Goal: Task Accomplishment & Management: Manage account settings

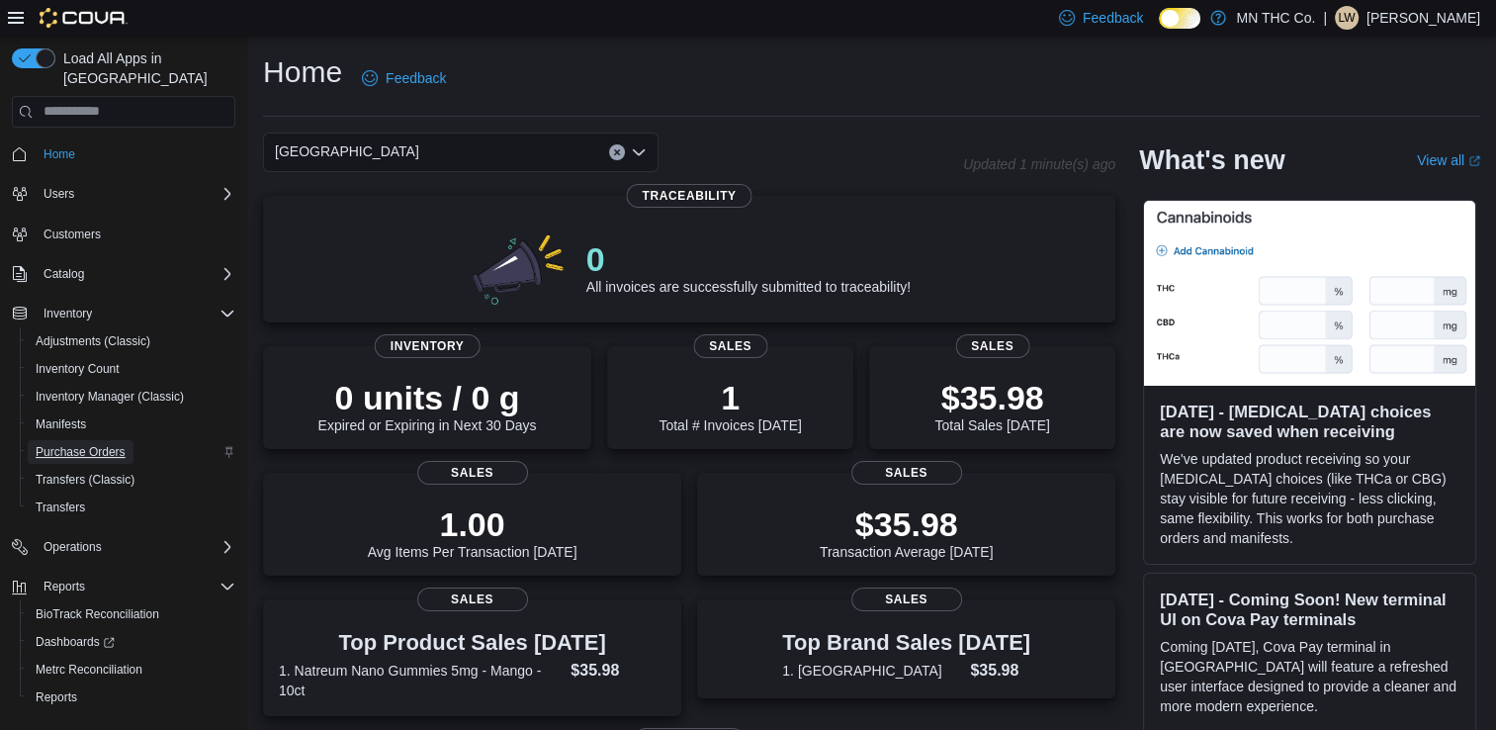
click at [84, 444] on span "Purchase Orders" at bounding box center [81, 452] width 90 height 16
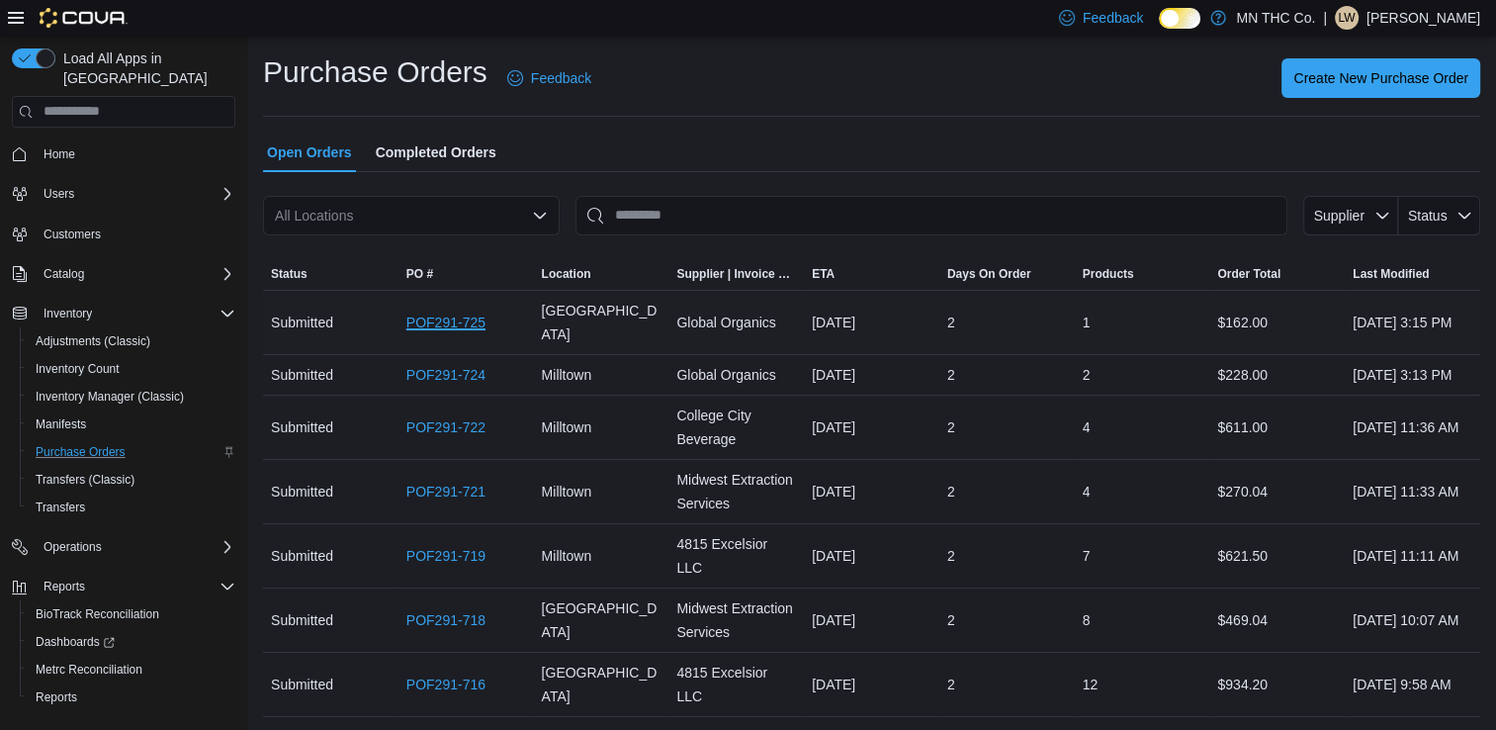
click at [479, 314] on link "POF291-725" at bounding box center [445, 322] width 79 height 24
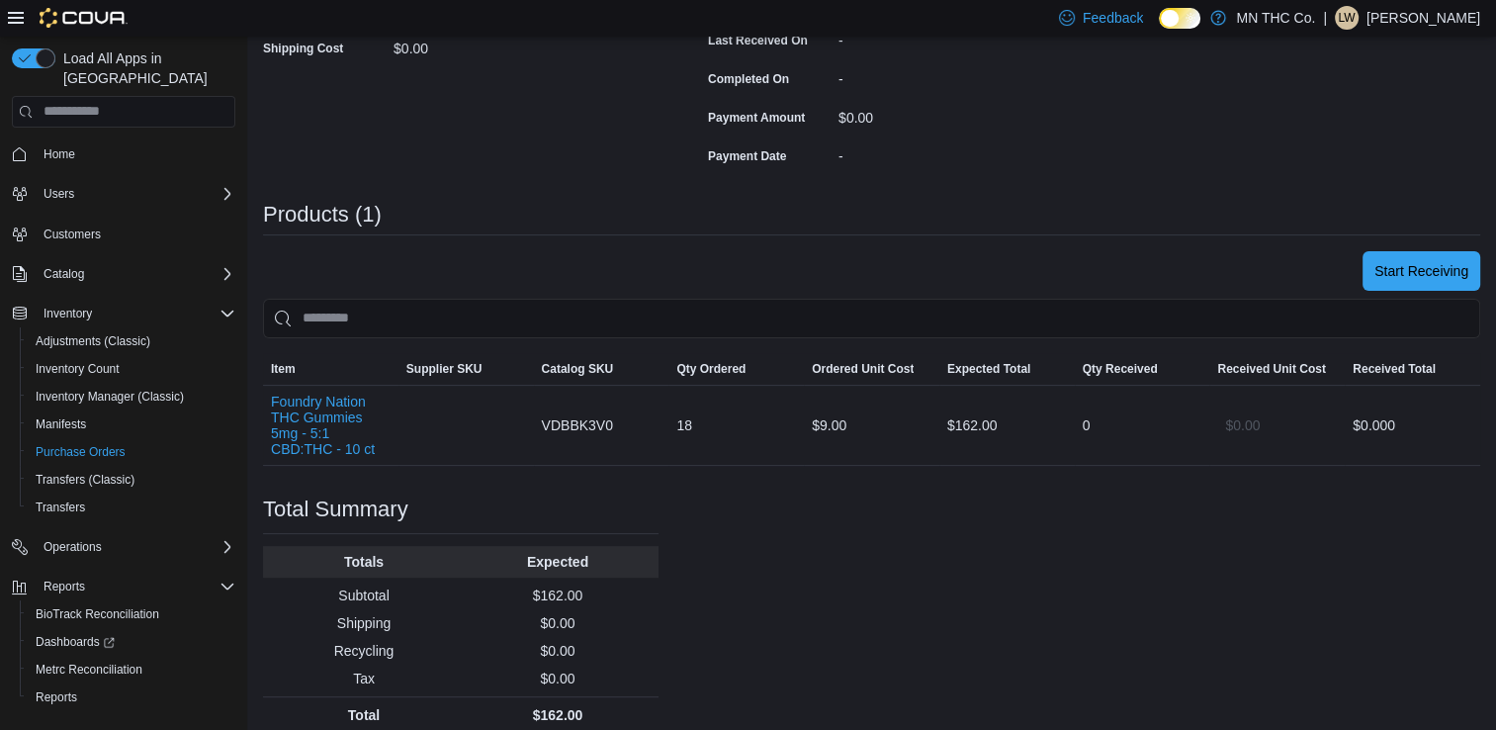
scroll to position [451, 0]
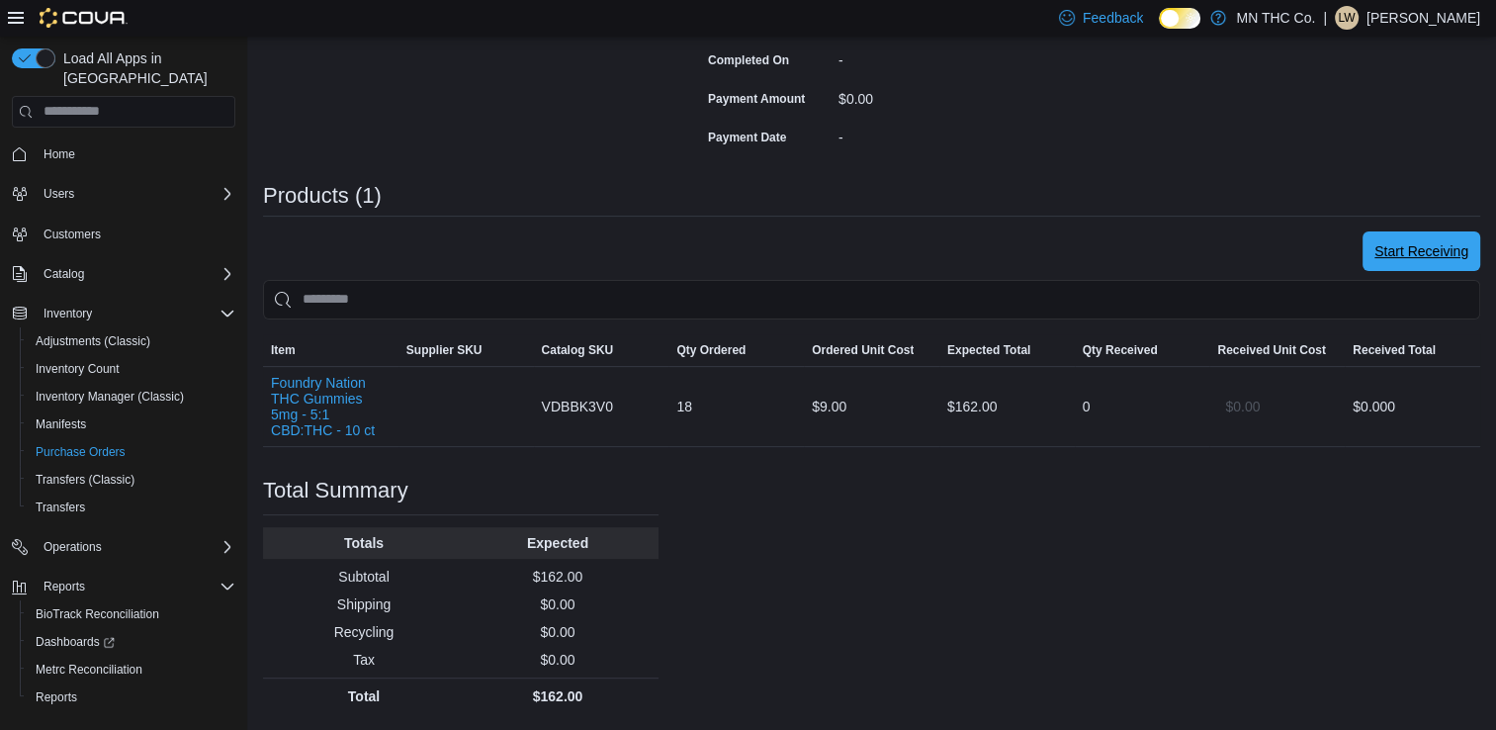
click at [1431, 251] on span "Start Receiving" at bounding box center [1421, 251] width 94 height 20
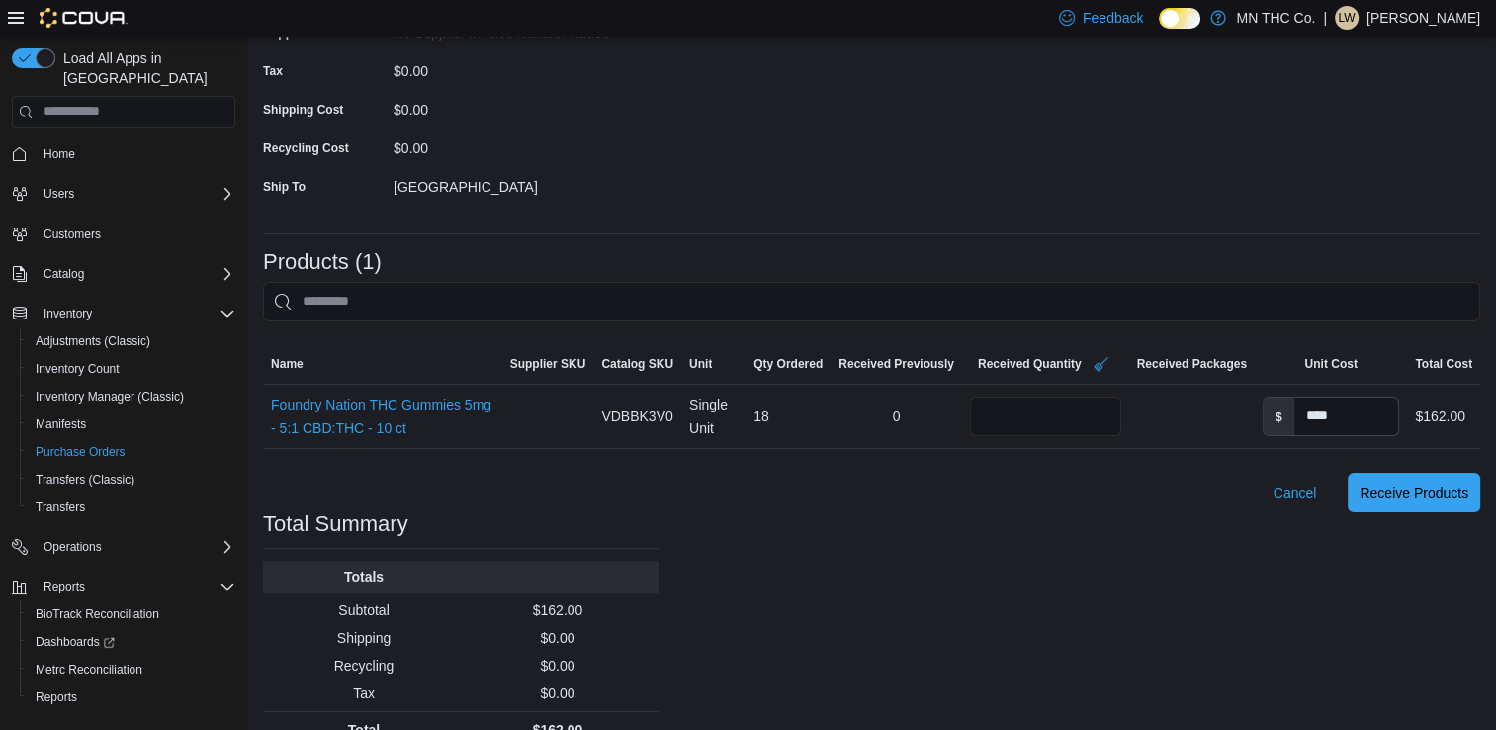
scroll to position [277, 0]
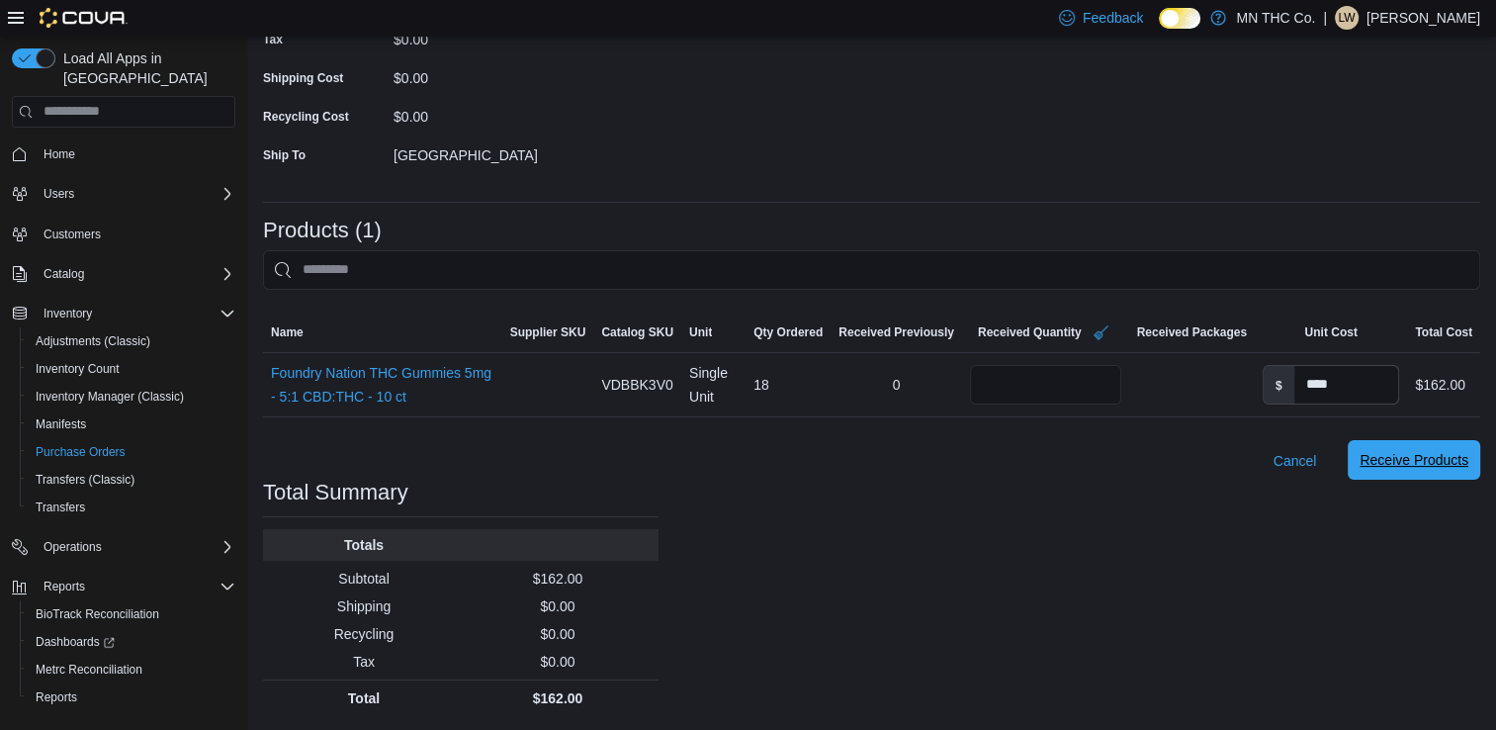
click at [1418, 461] on span "Receive Products" at bounding box center [1413, 460] width 109 height 20
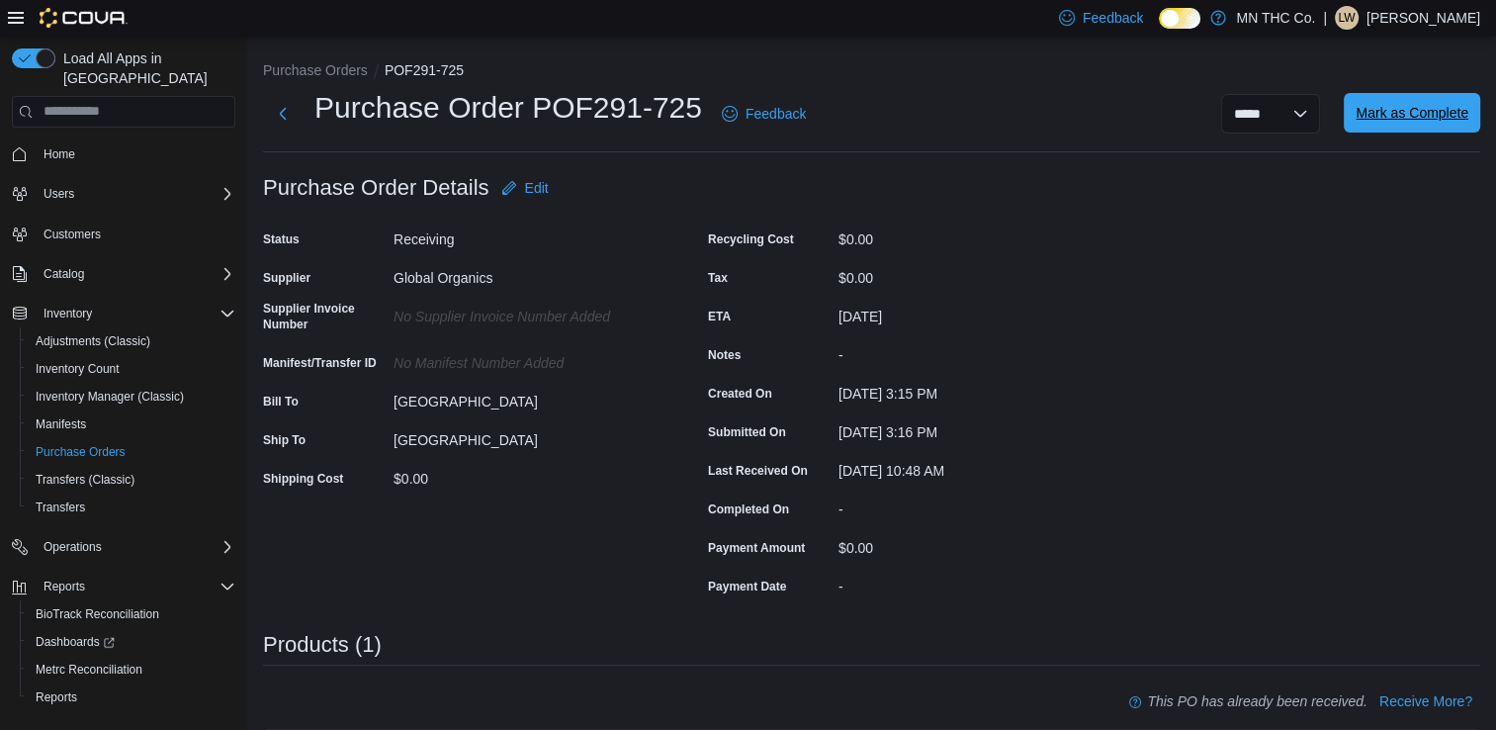
click at [1427, 105] on span "Mark as Complete" at bounding box center [1411, 113] width 113 height 20
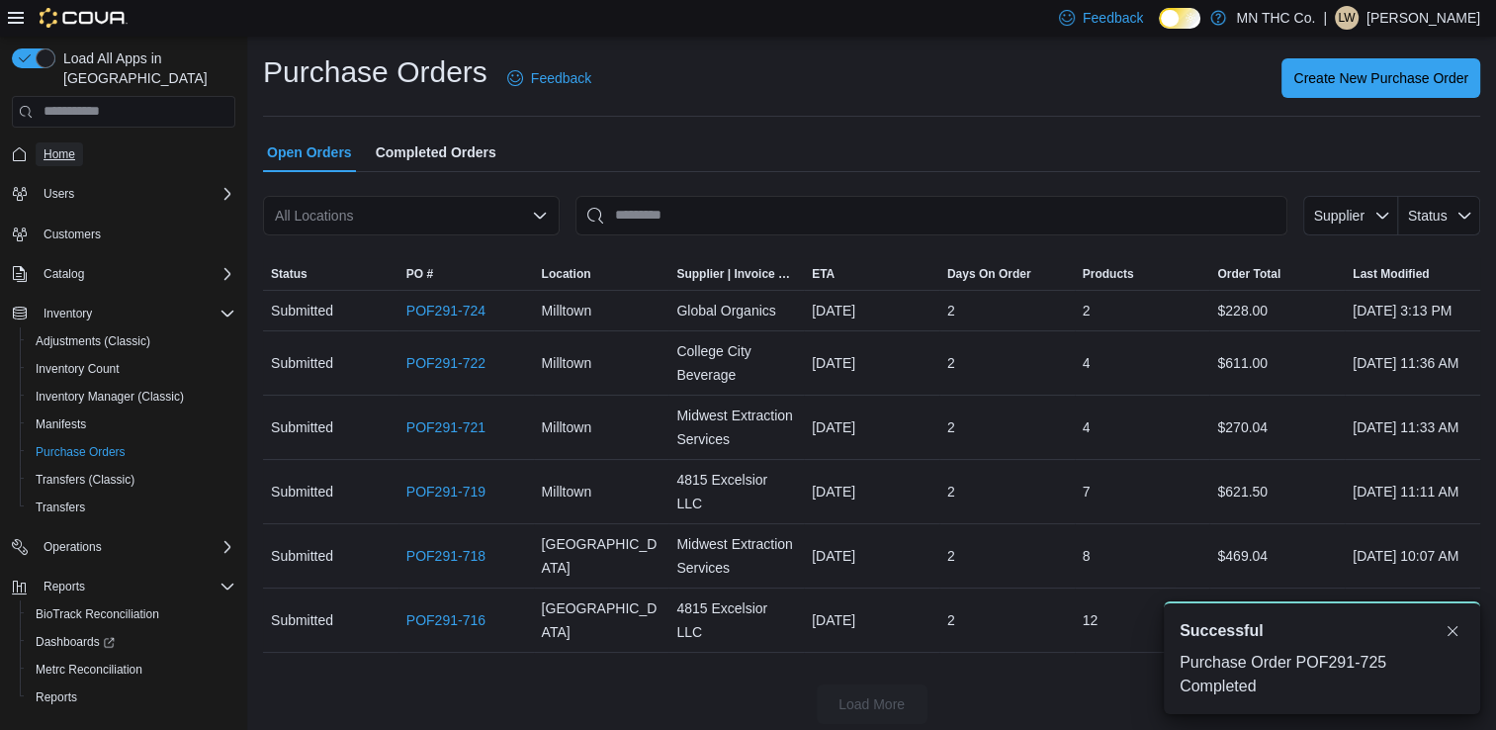
click at [58, 146] on span "Home" at bounding box center [59, 154] width 32 height 16
